Goal: Task Accomplishment & Management: Manage account settings

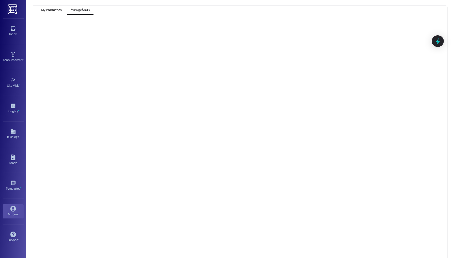
click at [53, 10] on button "My Information" at bounding box center [52, 10] width 28 height 9
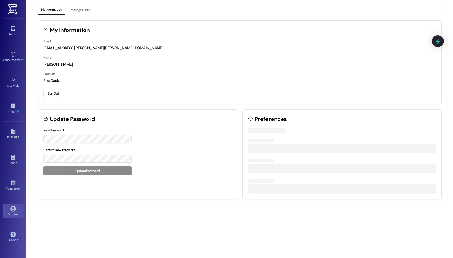
click at [56, 90] on button "Sign Out" at bounding box center [52, 93] width 19 height 9
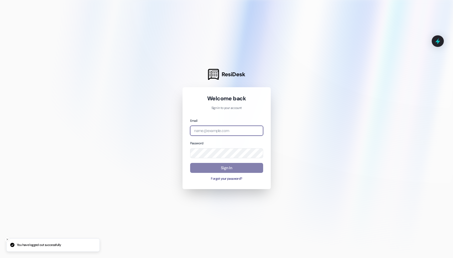
click at [250, 133] on input "email" at bounding box center [226, 131] width 73 height 10
click at [0, 258] on com-1password-button at bounding box center [0, 258] width 0 height 0
type input "[EMAIL_ADDRESS][PERSON_NAME][PERSON_NAME][DOMAIN_NAME]"
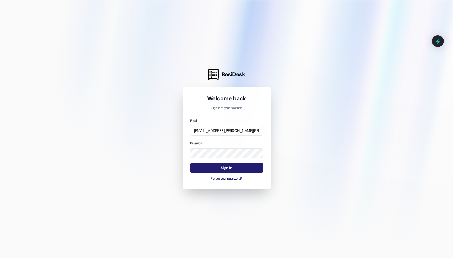
click at [223, 163] on button "Sign In" at bounding box center [226, 168] width 73 height 10
click at [216, 171] on button "Sign In" at bounding box center [226, 168] width 73 height 10
